Goal: Contribute content: Add original content to the website for others to see

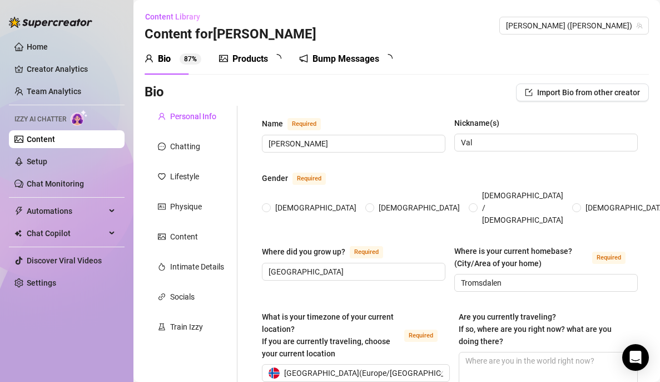
radio input "true"
type input "[DATE]"
click at [246, 52] on div "Products" at bounding box center [250, 58] width 36 height 13
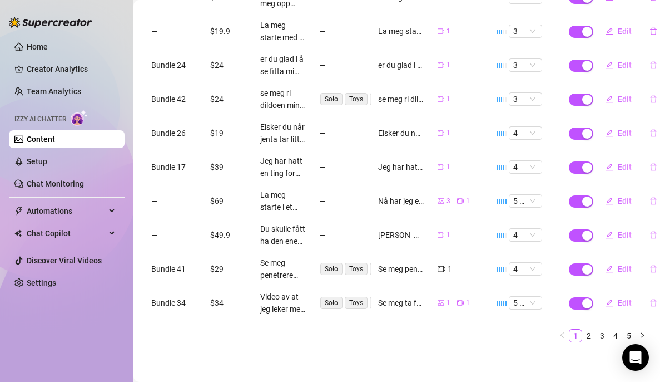
scroll to position [0, 7]
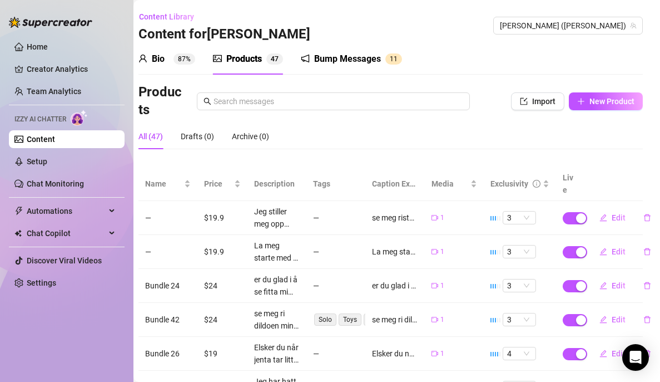
click at [587, 91] on div "Products Import New Product" at bounding box center [390, 101] width 504 height 36
click at [590, 100] on span "New Product" at bounding box center [612, 101] width 45 height 9
type textarea "Type your message here..."
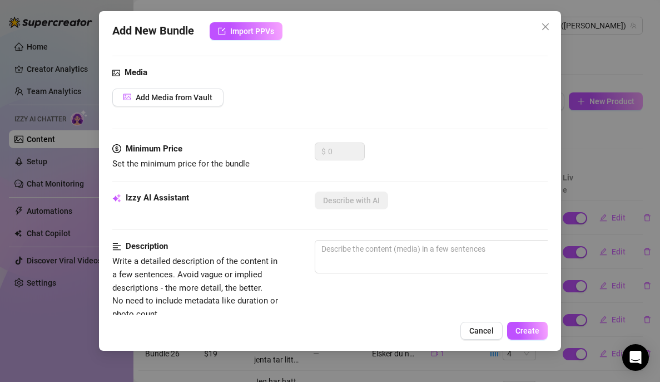
scroll to position [104, 0]
click at [207, 95] on span "Add Media from Vault" at bounding box center [174, 96] width 77 height 9
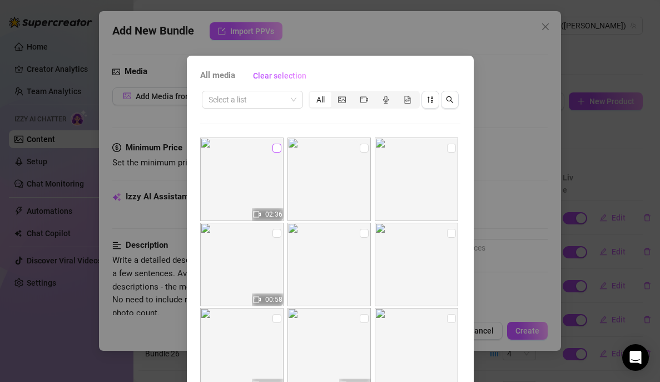
click at [273, 149] on input "checkbox" at bounding box center [277, 147] width 9 height 9
checkbox input "true"
click at [360, 148] on input "checkbox" at bounding box center [364, 147] width 9 height 9
checkbox input "true"
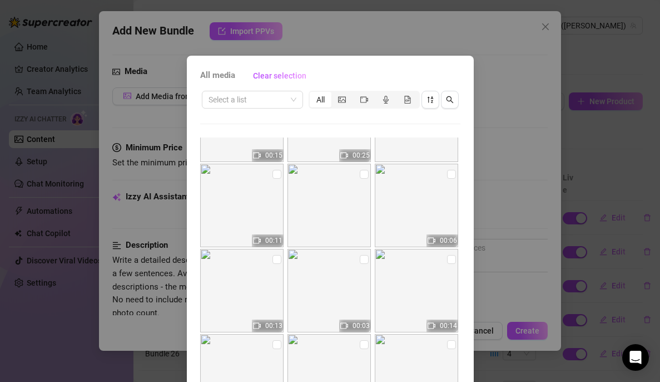
scroll to position [83, 0]
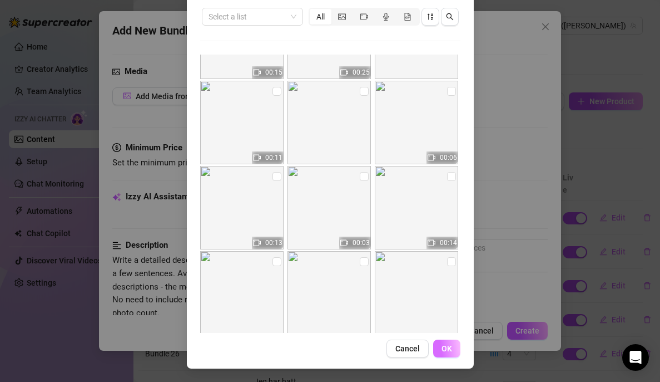
click at [442, 348] on span "OK" at bounding box center [447, 348] width 11 height 9
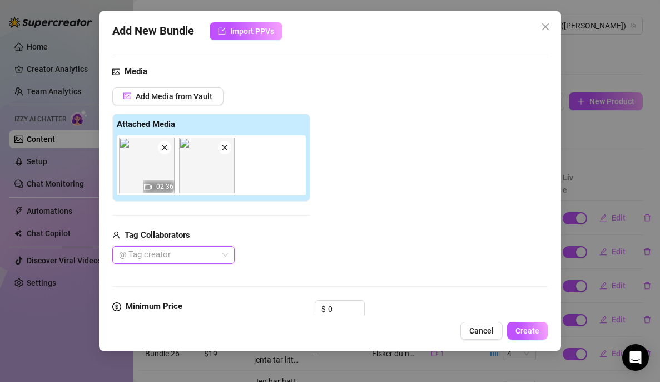
click at [226, 255] on div "@ Tag creator" at bounding box center [173, 255] width 122 height 18
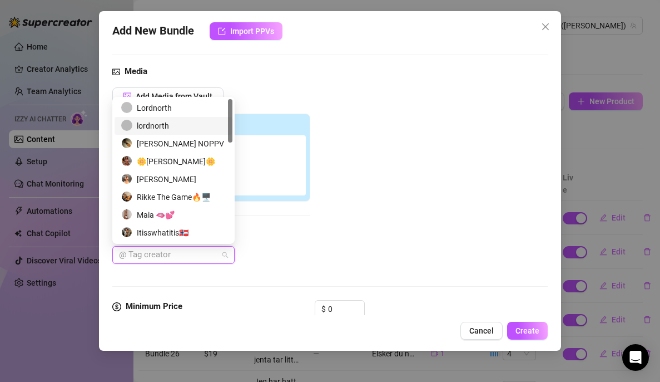
click at [189, 125] on div "lordnorth" at bounding box center [173, 126] width 105 height 12
type input "aragonn"
click at [190, 124] on div "lordnorth" at bounding box center [173, 126] width 105 height 12
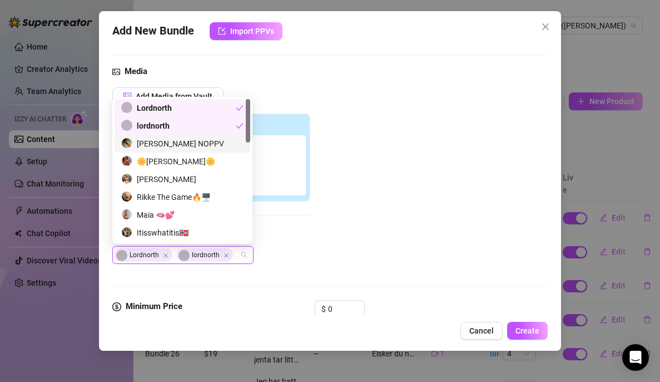
click at [378, 171] on div "Add Media from Vault Attached Media 02:36 Tag Collaborators Lordnorth lordnorth" at bounding box center [329, 175] width 435 height 177
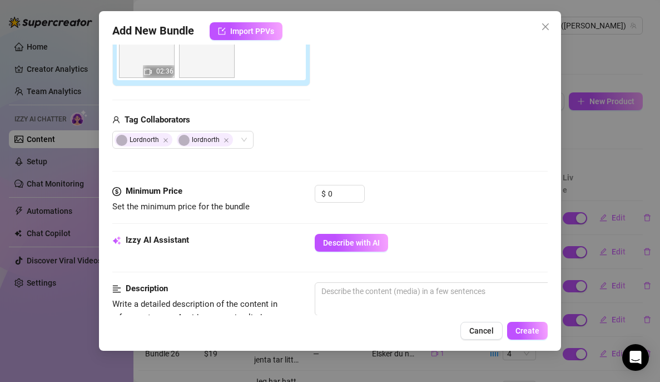
scroll to position [221, 0]
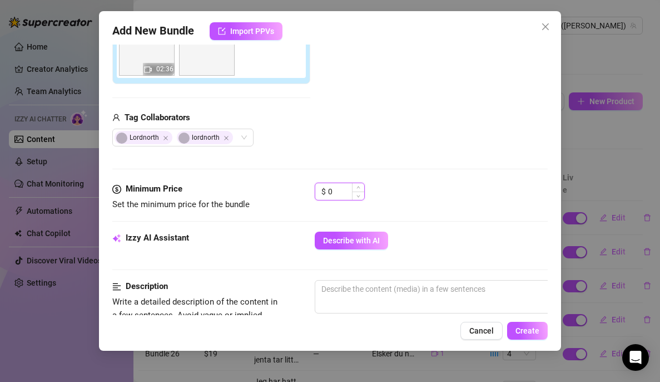
click at [350, 189] on input "0" at bounding box center [346, 191] width 36 height 17
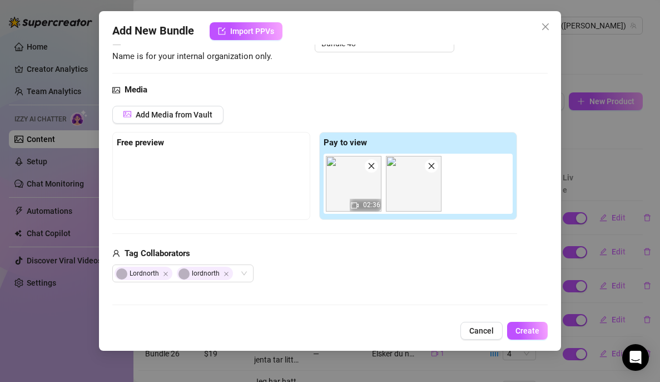
scroll to position [83, 0]
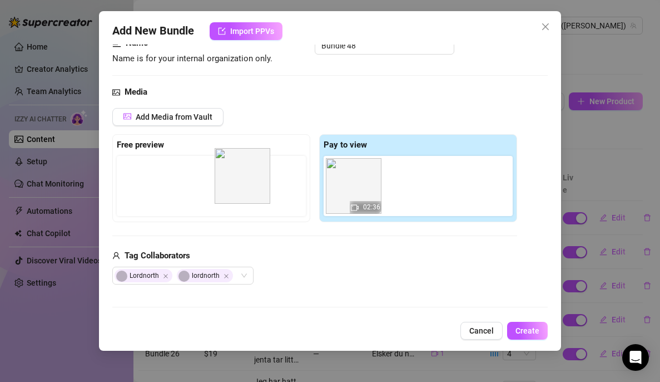
drag, startPoint x: 404, startPoint y: 187, endPoint x: 217, endPoint y: 173, distance: 187.4
click at [217, 173] on div "Free preview Pay to view 02:36" at bounding box center [314, 178] width 405 height 88
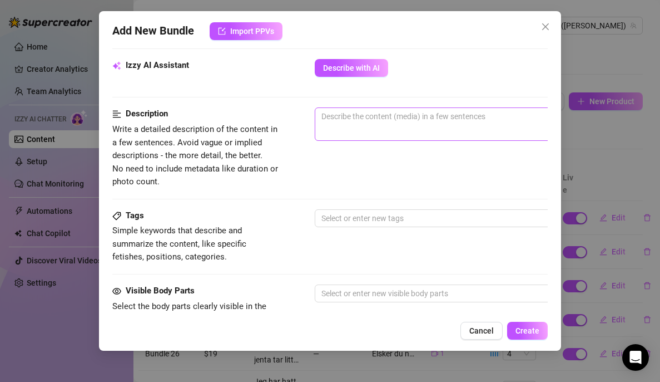
scroll to position [394, 0]
type input "35"
click at [382, 132] on span "0 / 1000" at bounding box center [509, 123] width 389 height 33
click at [360, 112] on textarea at bounding box center [509, 115] width 388 height 17
paste textarea "U ASK AND YOU SHALL RECIVE💦 Nå har jeg laget en helt ny blowjob video med facia…"
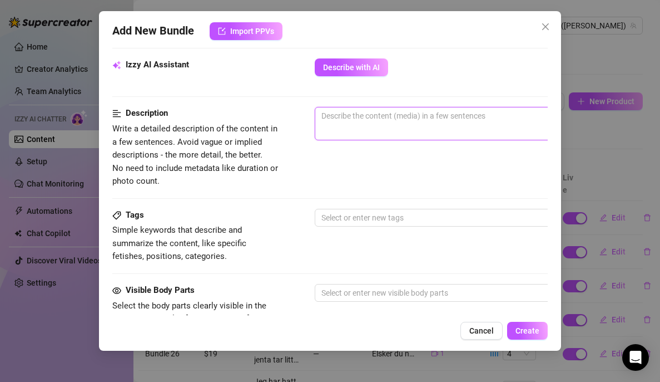
type textarea "U ASK AND YOU SHALL RECIVE💦 Nå har jeg laget en helt ny blowjob video med facia…"
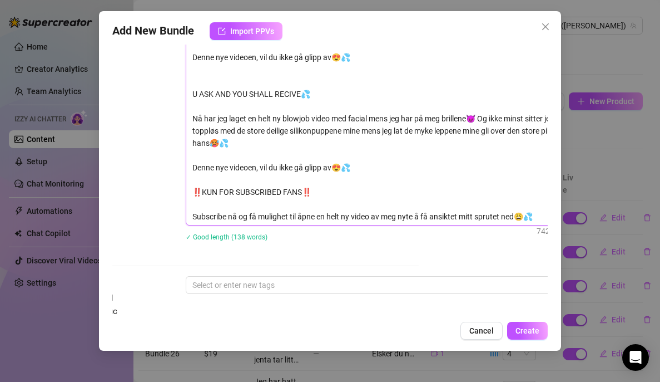
scroll to position [527, 129]
drag, startPoint x: 320, startPoint y: 199, endPoint x: 190, endPoint y: 87, distance: 171.2
click at [190, 87] on textarea "U ASK AND YOU SHALL RECIVE💦 Nå har jeg laget en helt ny blowjob video med facia…" at bounding box center [380, 99] width 388 height 249
type textarea "U ASK AND YOU SHALL RECIVE💦 Nå har jeg laget en helt ny blowjob video med facia…"
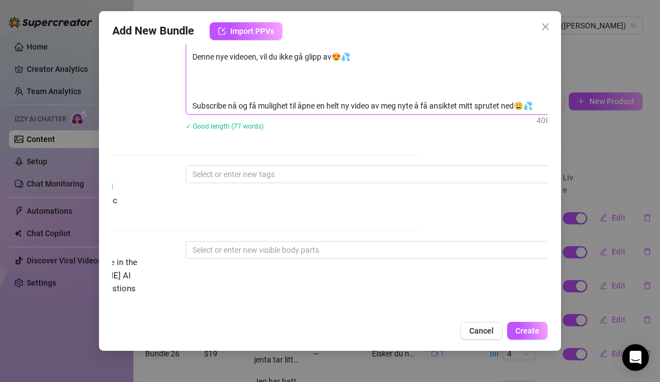
drag, startPoint x: 252, startPoint y: 106, endPoint x: 189, endPoint y: 72, distance: 71.2
click at [189, 72] on textarea "U ASK AND YOU SHALL RECIVE💦 Nå har jeg laget en helt ny blowjob video med facia…" at bounding box center [380, 44] width 388 height 139
type textarea "U ASK AND YOU SHALL RECIVE💦 Nå har jeg laget en helt ny blowjob video med facia…"
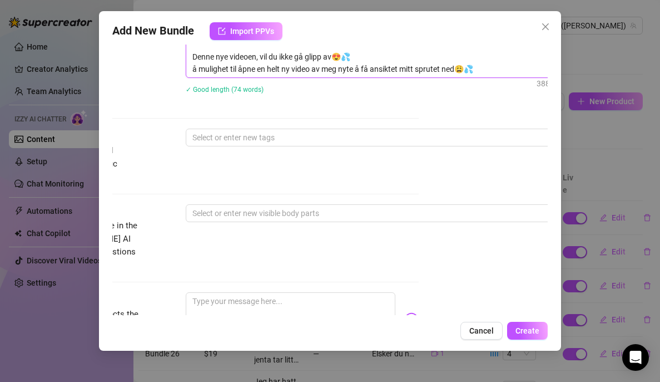
type textarea "U ASK AND YOU SHALL RECIVE💦 Nå har jeg laget en helt ny blowjob video med facia…"
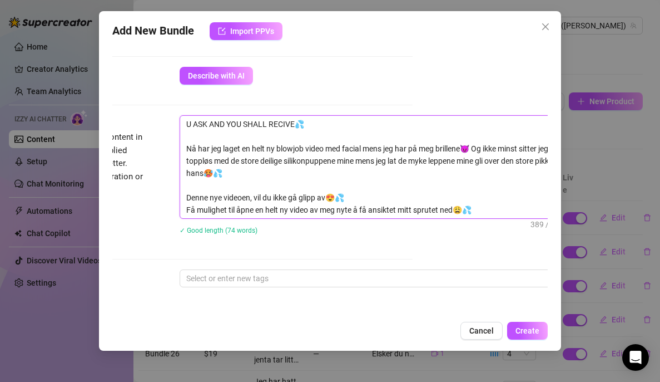
scroll to position [402, 135]
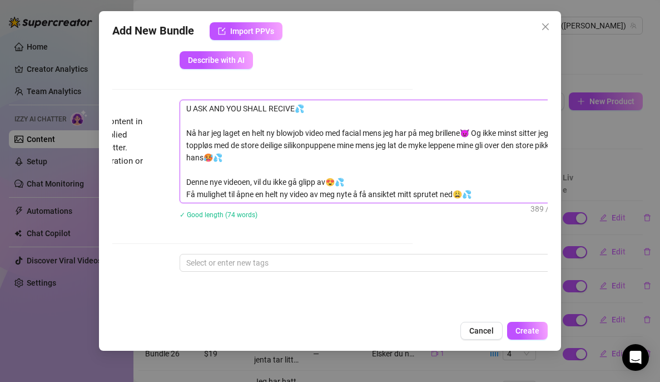
drag, startPoint x: 487, startPoint y: 121, endPoint x: 173, endPoint y: 103, distance: 314.7
click at [173, 103] on div "Description Write a detailed description of the content in a few sentences. Avo…" at bounding box center [194, 166] width 435 height 133
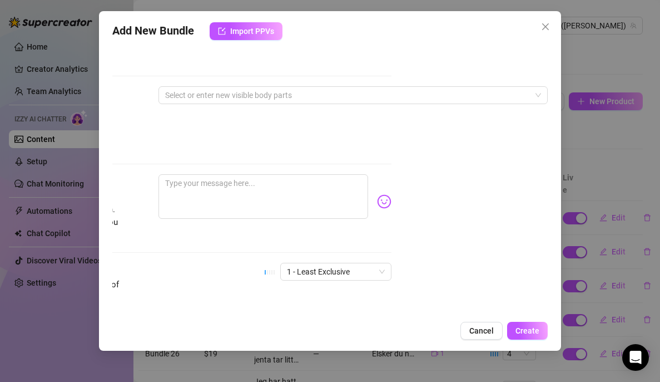
scroll to position [643, 162]
type textarea "U ASK AND YOU SHALL RECIVE💦 Nå har jeg laget en helt ny blowjob video med facia…"
click at [233, 175] on textarea at bounding box center [263, 197] width 210 height 44
paste textarea "U ASK AND YOU SHALL RECIVE💦 Nå har jeg laget en helt ny blowjob video med facia…"
type textarea "U ASK AND YOU SHALL RECIVE💦 Nå har jeg laget en helt ny blowjob video med facia…"
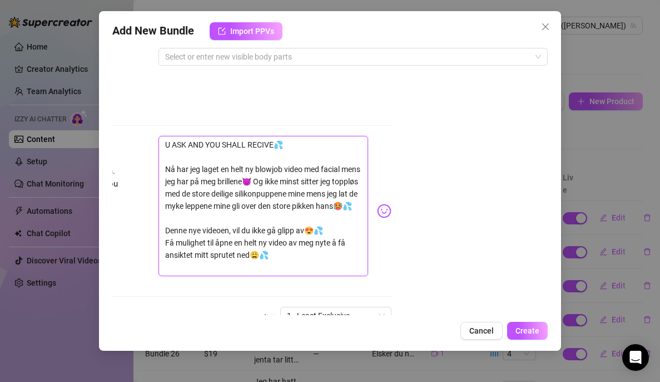
scroll to position [670, 162]
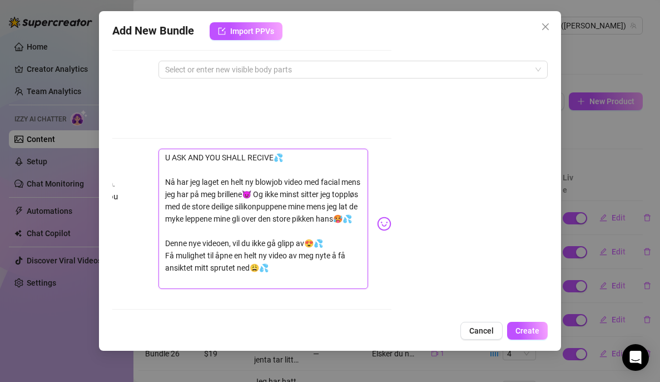
click at [296, 148] on textarea "U ASK AND YOU SHALL RECIVE💦 Nå har jeg laget en helt ny blowjob video med facia…" at bounding box center [263, 218] width 210 height 140
type textarea "U ASK AND YOU SHALL RECIVE💦 Nå har jeg laget en helt ny blowjob video med facia…"
type textarea "U ASK AND YOU SHALL RECIVE💦 M Nå har jeg laget en helt ny blowjob video med fac…"
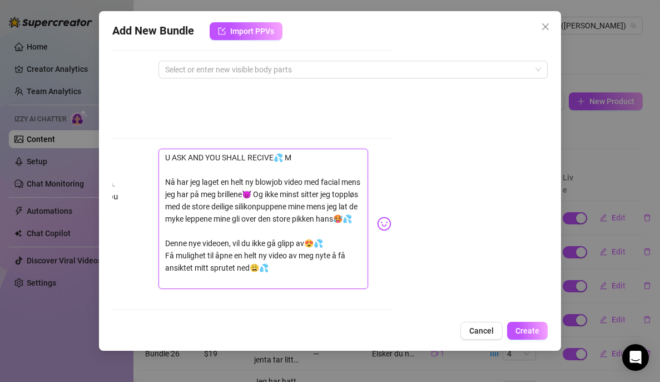
type textarea "U ASK AND YOU SHALL RECIVE💦 MI Nå har jeg laget en helt ny blowjob video med fa…"
type textarea "U ASK AND YOU SHALL RECIVE💦 MIN Nå har jeg laget en helt ny blowjob video med f…"
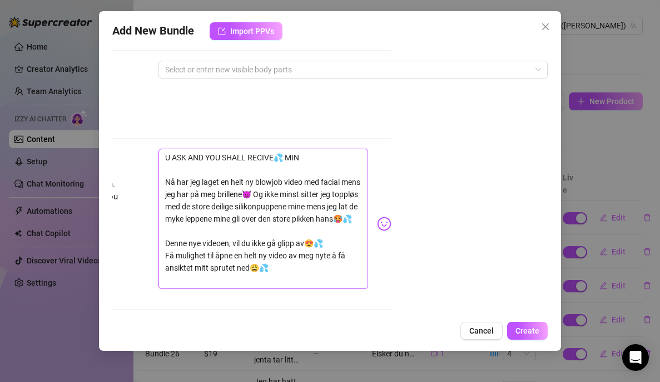
type textarea "U ASK AND YOU SHALL RECIVE💦 MIN Nå har jeg laget en helt ny blowjob video med f…"
type textarea "U ASK AND YOU SHALL RECIVE💦 MIN N Nå har jeg laget en helt ny blowjob video med…"
type textarea "U ASK AND YOU SHALL RECIVE💦 MIN NY Nå har jeg laget en helt ny blowjob video me…"
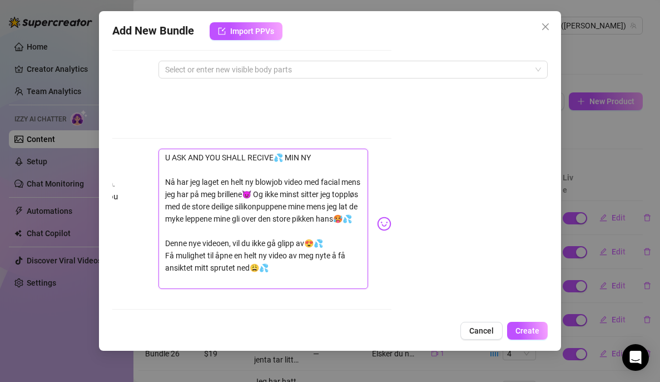
type textarea "U ASK AND YOU SHALL RECIVE💦 MIN NYE Nå har jeg laget en helt ny blowjob video m…"
type textarea "U ASK AND YOU SHALL RECIVE💦 MIN NYES Nå har jeg laget en helt ny blowjob video …"
type textarea "U ASK AND YOU SHALL RECIVE💦 MIN NYEST Nå har jeg laget en helt ny blowjob video…"
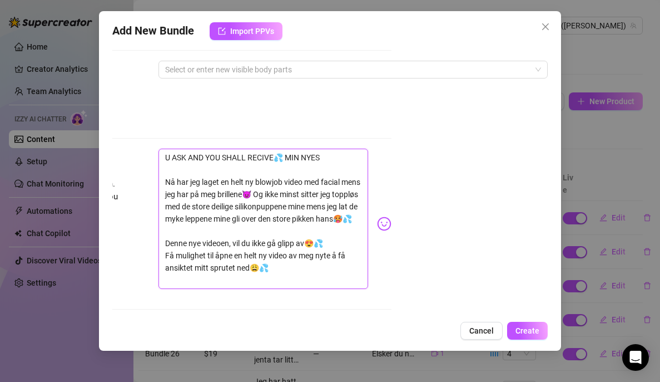
type textarea "U ASK AND YOU SHALL RECIVE💦 MIN NYEST Nå har jeg laget en helt ny blowjob video…"
type textarea "U ASK AND YOU SHALL RECIVE💦 MIN NYESTE Nå har jeg laget en helt ny blowjob vide…"
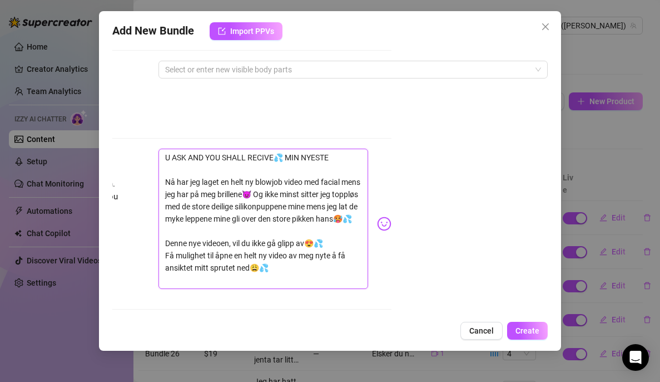
type textarea "U ASK AND YOU SHALL RECIVE💦 MIN NYESTE V Nå har jeg laget en helt ny blowjob vi…"
type textarea "U ASK AND YOU SHALL RECIVE💦 MIN NYESTE VI Nå har jeg laget en helt ny blowjob v…"
type textarea "U ASK AND YOU SHALL RECIVE💦 MIN NYESTE VID Nå har jeg laget en helt ny blowjob …"
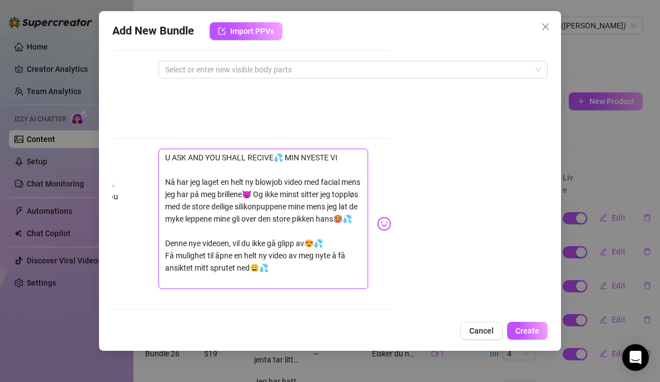
type textarea "U ASK AND YOU SHALL RECIVE💦 MIN NYESTE VID Nå har jeg laget en helt ny blowjob …"
type textarea "U ASK AND YOU SHALL RECIVE💦 MIN NYESTE VIDE Nå har jeg laget en helt ny blowjob…"
type textarea "U ASK AND YOU SHALL RECIVE💦 MIN NYESTE VIDEO Nå har jeg laget en helt ny blowjo…"
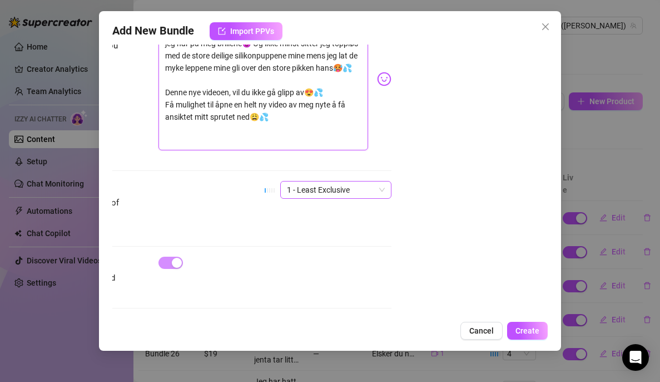
click at [339, 181] on span "1 - Least Exclusive" at bounding box center [336, 189] width 98 height 17
type textarea "U ASK AND YOU SHALL RECIVE💦 MIN NYESTE VIDEO Nå har jeg laget en helt ny blowjo…"
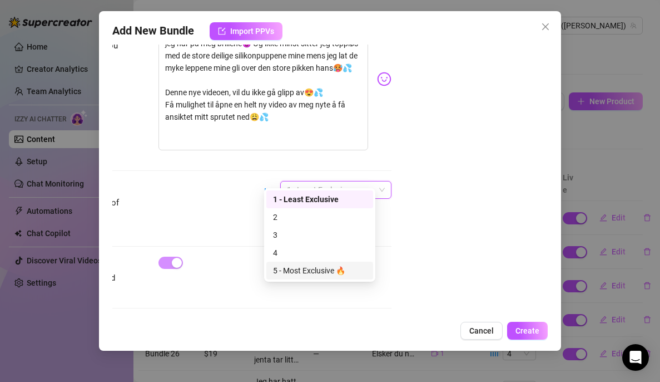
click at [315, 268] on div "5 - Most Exclusive 🔥" at bounding box center [319, 270] width 93 height 12
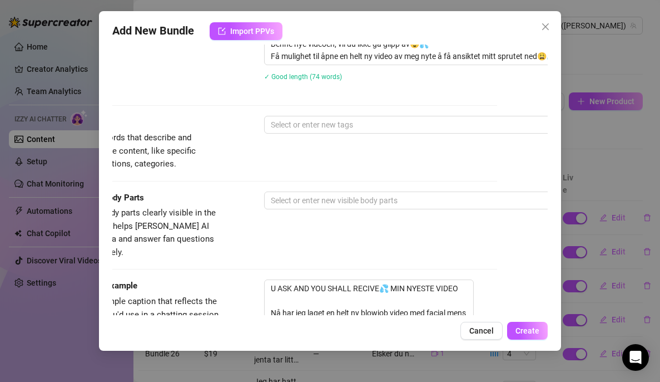
scroll to position [539, 52]
click at [360, 197] on div at bounding box center [451, 200] width 373 height 16
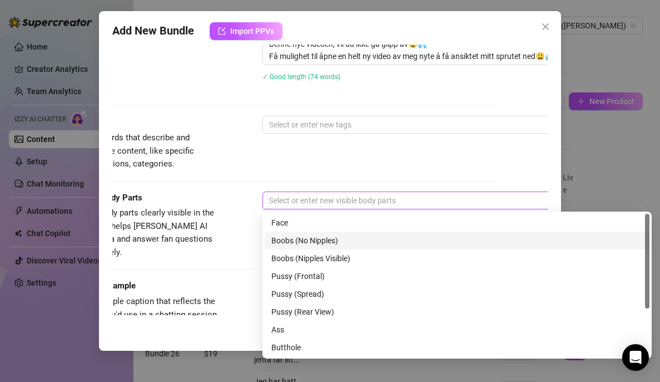
click at [308, 239] on div "Boobs (No Nipples)" at bounding box center [457, 240] width 372 height 12
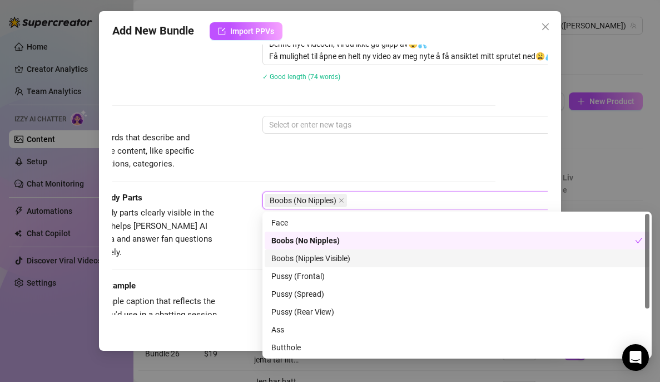
click at [331, 258] on div "Boobs (Nipples Visible)" at bounding box center [457, 258] width 372 height 12
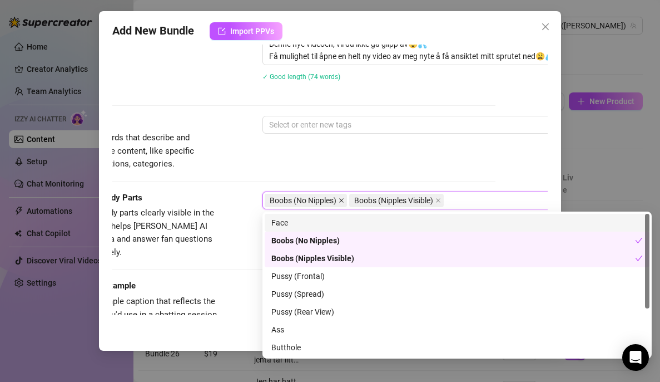
click at [344, 199] on icon "close" at bounding box center [342, 200] width 6 height 6
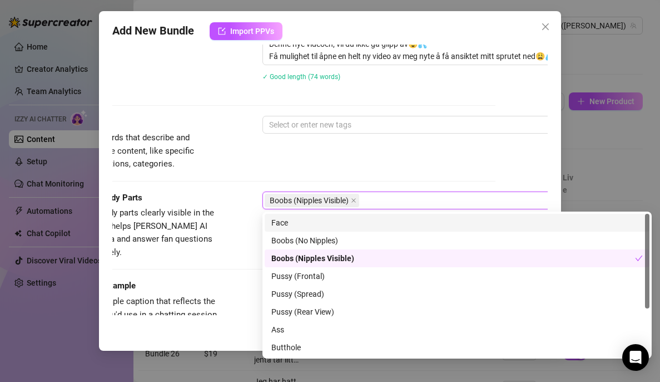
click at [321, 225] on div "Face" at bounding box center [457, 222] width 372 height 12
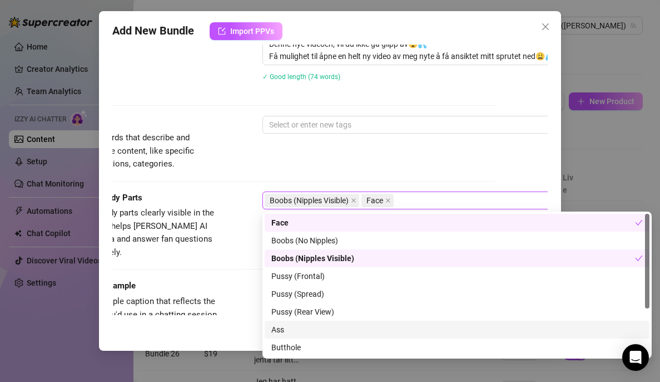
scroll to position [71, 0]
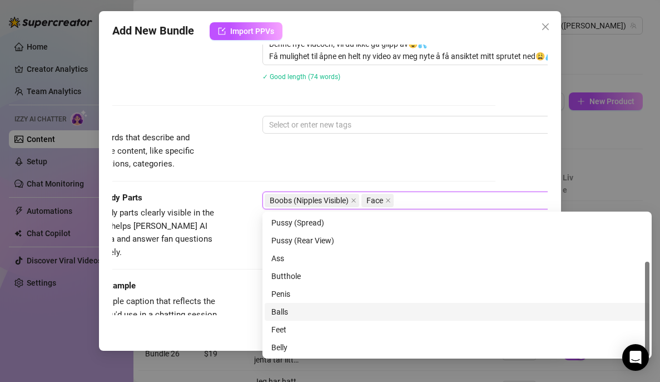
click at [286, 310] on div "Balls" at bounding box center [457, 311] width 372 height 12
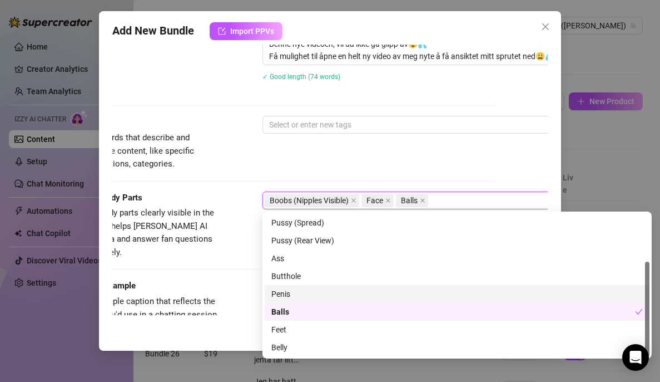
click at [289, 296] on div "Penis" at bounding box center [457, 294] width 372 height 12
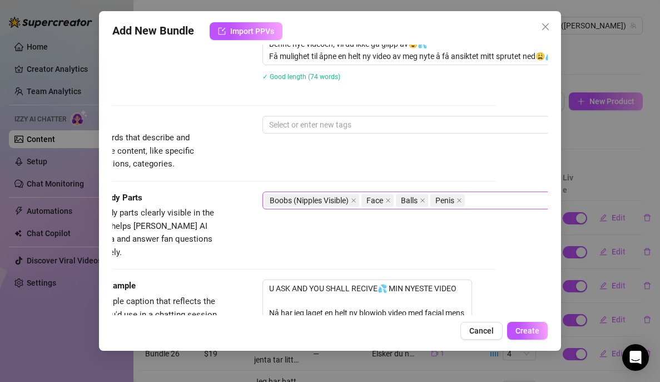
click at [382, 161] on div "Tags Simple keywords that describe and summarize the content, like specific fet…" at bounding box center [277, 143] width 435 height 55
click at [493, 202] on div "Boobs (Nipples Visible) Face Balls Penis" at bounding box center [451, 200] width 373 height 16
click at [350, 172] on div "Tags Simple keywords that describe and summarize the content, like specific fet…" at bounding box center [277, 153] width 435 height 75
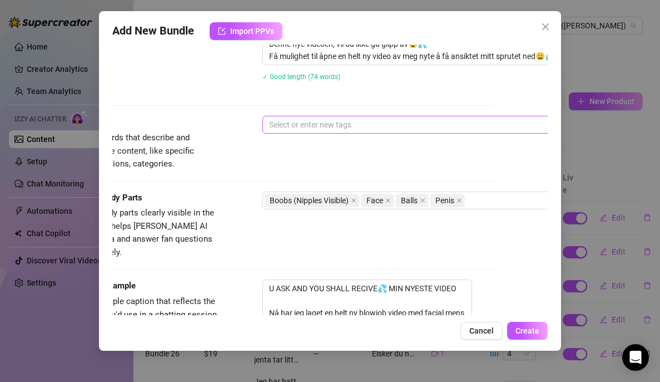
click at [335, 127] on div at bounding box center [451, 125] width 373 height 16
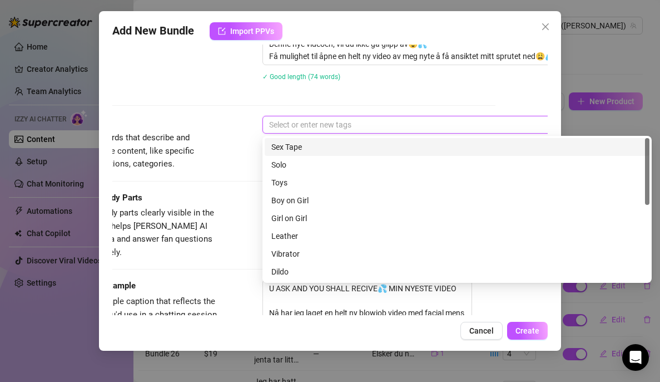
click at [311, 146] on div "Sex Tape" at bounding box center [457, 147] width 372 height 12
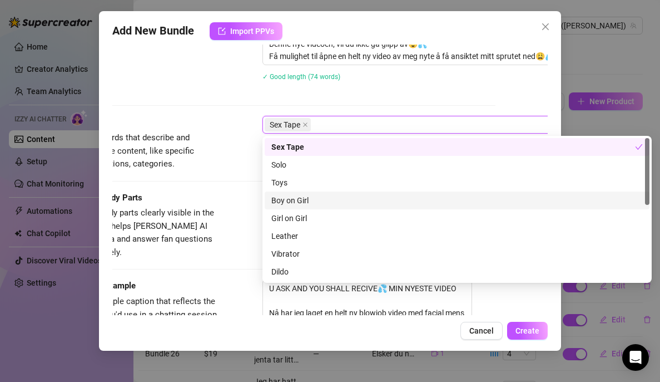
click at [294, 203] on div "Boy on Girl" at bounding box center [457, 200] width 372 height 12
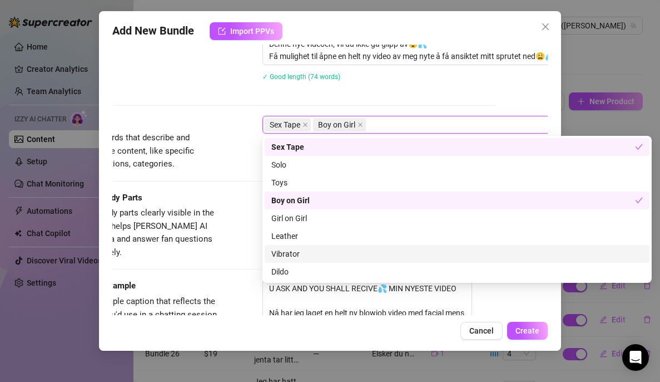
click at [242, 102] on div "Description Write a detailed description of the content in a few sentences. Avo…" at bounding box center [277, 39] width 435 height 154
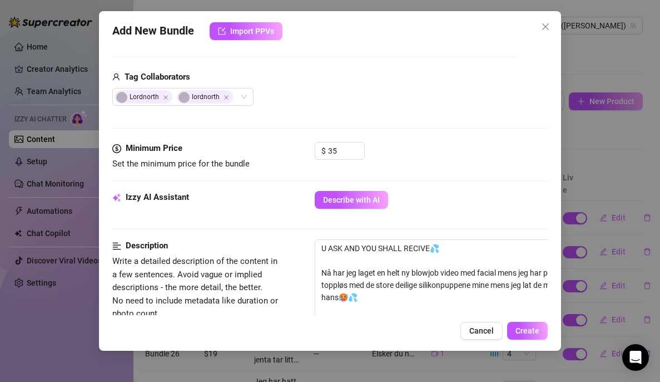
scroll to position [475, 0]
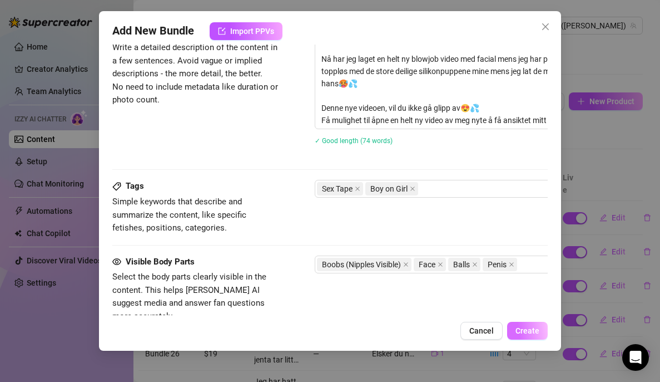
click at [529, 326] on span "Create" at bounding box center [528, 330] width 24 height 9
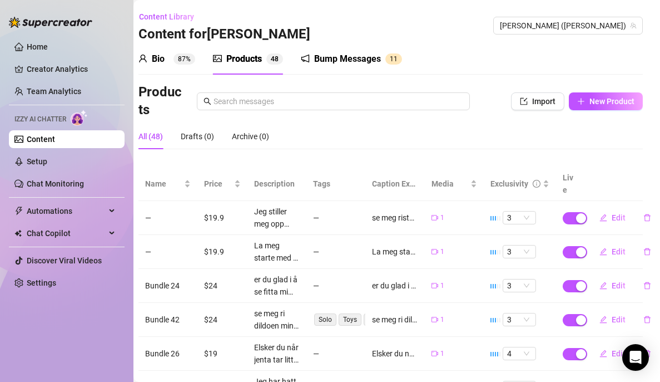
click at [170, 56] on div "Bio 87%" at bounding box center [166, 58] width 57 height 13
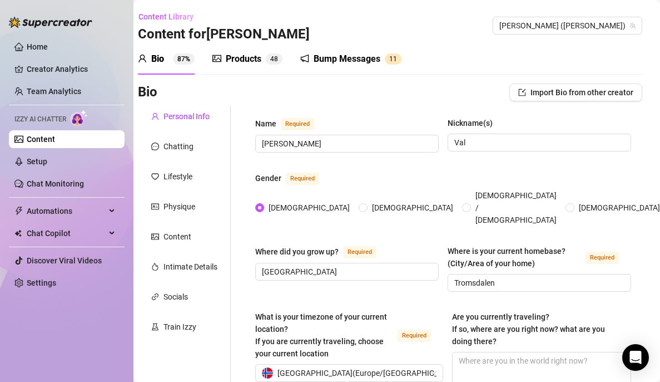
scroll to position [0, 0]
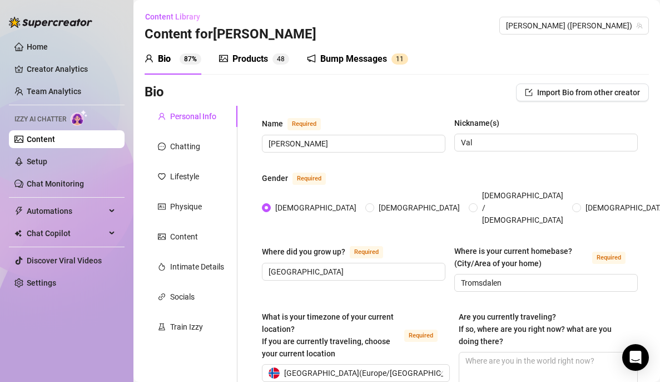
click at [341, 55] on div "Bump Messages" at bounding box center [353, 58] width 67 height 13
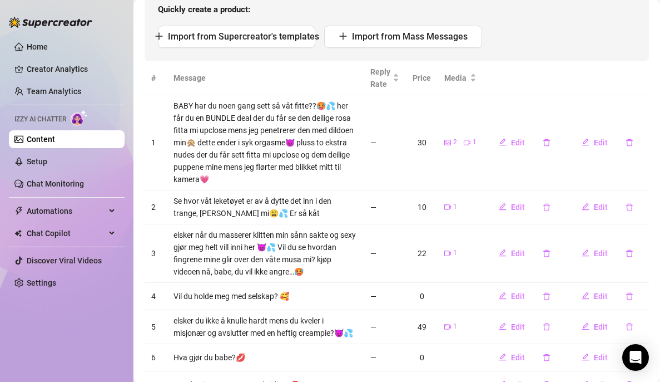
scroll to position [150, 0]
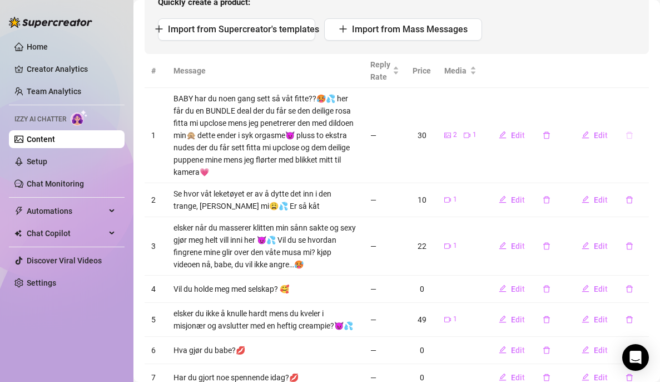
click at [626, 137] on icon "delete" at bounding box center [630, 135] width 8 height 8
click at [642, 106] on span "Yes" at bounding box center [641, 106] width 13 height 9
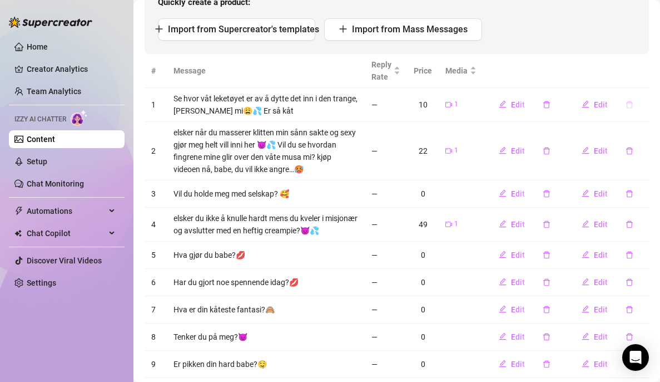
click at [626, 103] on icon "delete" at bounding box center [630, 105] width 8 height 8
click at [646, 75] on span "Yes" at bounding box center [641, 75] width 13 height 9
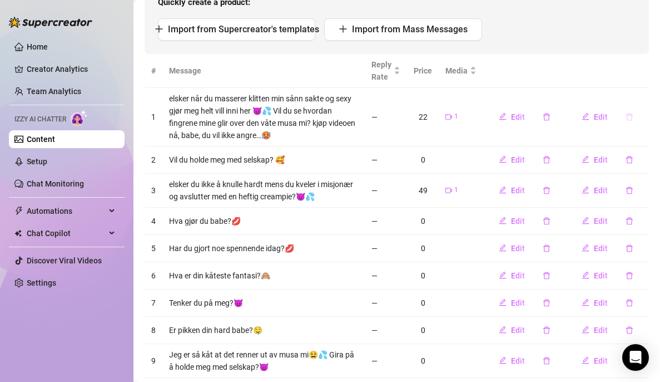
click at [618, 122] on button "button" at bounding box center [630, 117] width 26 height 18
click at [642, 88] on span "Yes" at bounding box center [641, 87] width 13 height 9
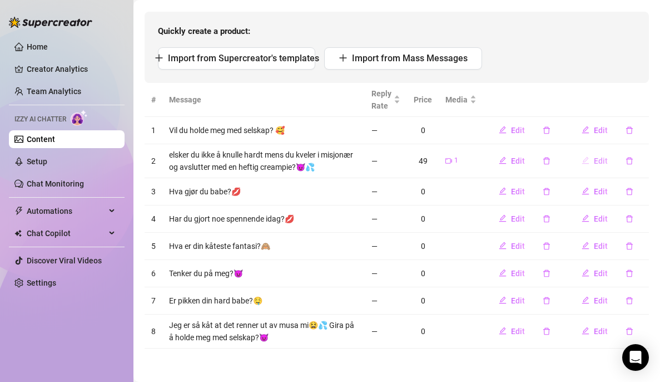
click at [594, 156] on span "Edit" at bounding box center [601, 160] width 14 height 9
type textarea "elsker du ikke å knulle hardt mens du kveler i misjonær og avslutter med en hef…"
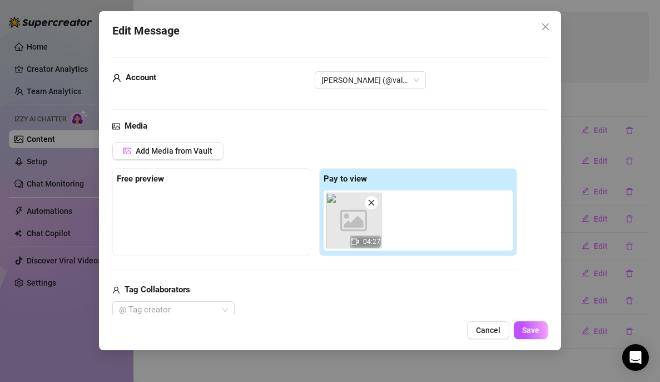
click at [595, 145] on div "Edit Message Account [PERSON_NAME] (@valentinamyriad) Media Add Media from Vaul…" at bounding box center [330, 191] width 660 height 382
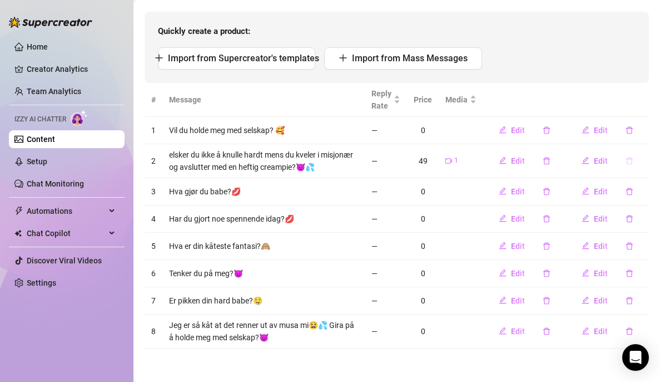
click at [626, 157] on icon "delete" at bounding box center [630, 161] width 8 height 8
click at [641, 128] on span "Yes" at bounding box center [641, 125] width 13 height 9
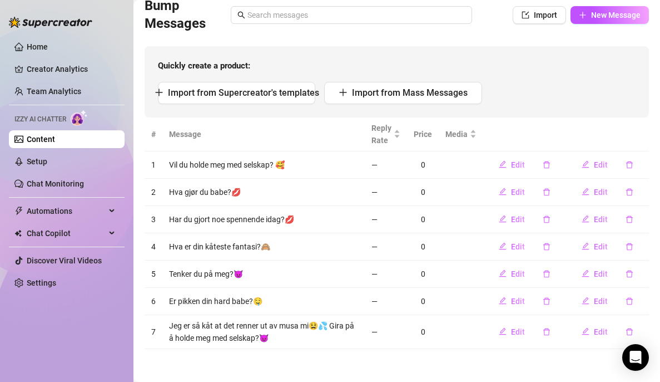
scroll to position [0, 0]
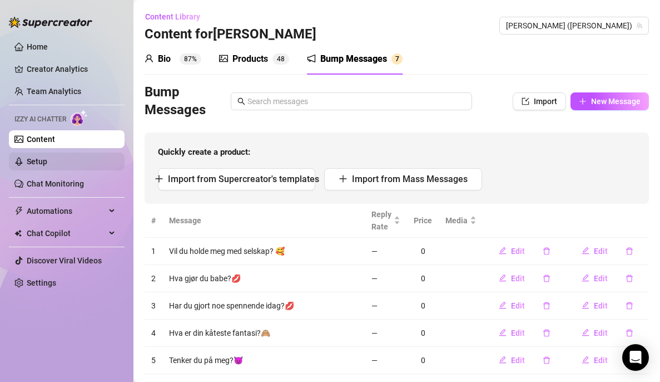
click at [47, 165] on link "Setup" at bounding box center [37, 161] width 21 height 9
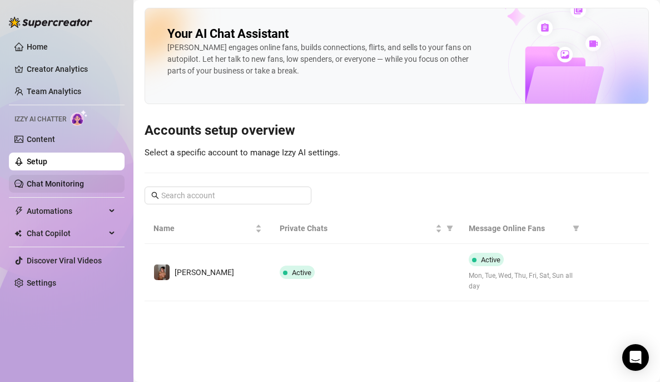
click at [60, 188] on link "Chat Monitoring" at bounding box center [55, 183] width 57 height 9
